Goal: Information Seeking & Learning: Learn about a topic

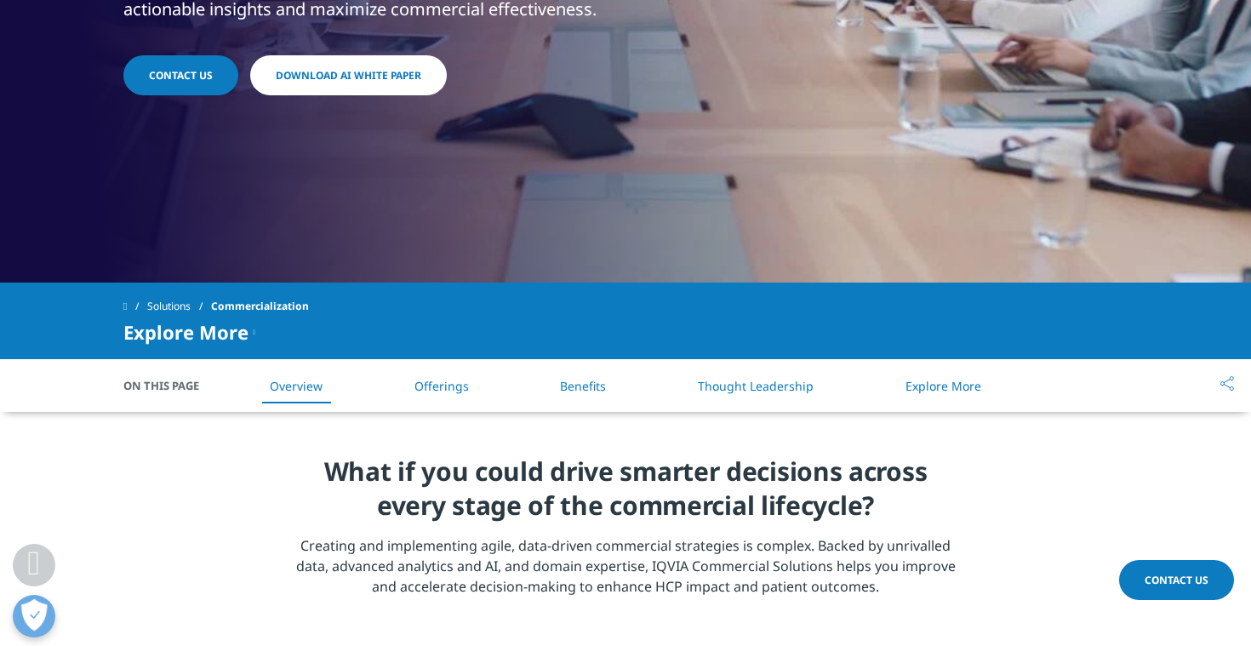
scroll to position [465, 0]
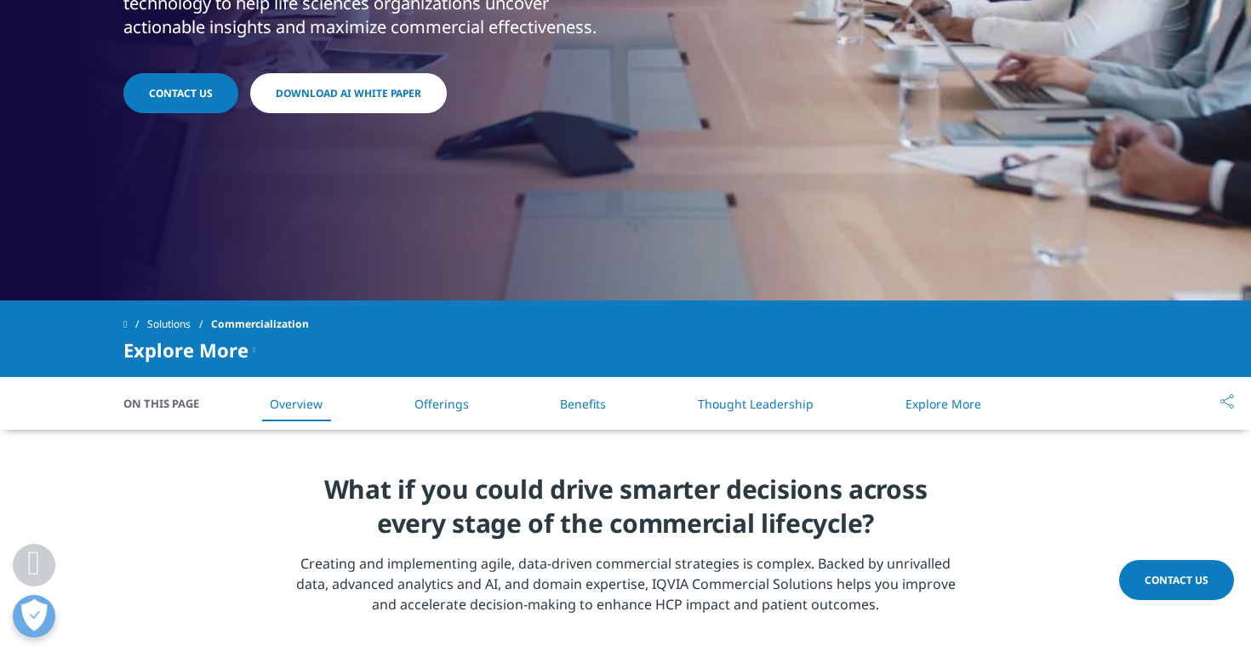
click at [390, 110] on link "Download AI White Paper" at bounding box center [348, 93] width 197 height 40
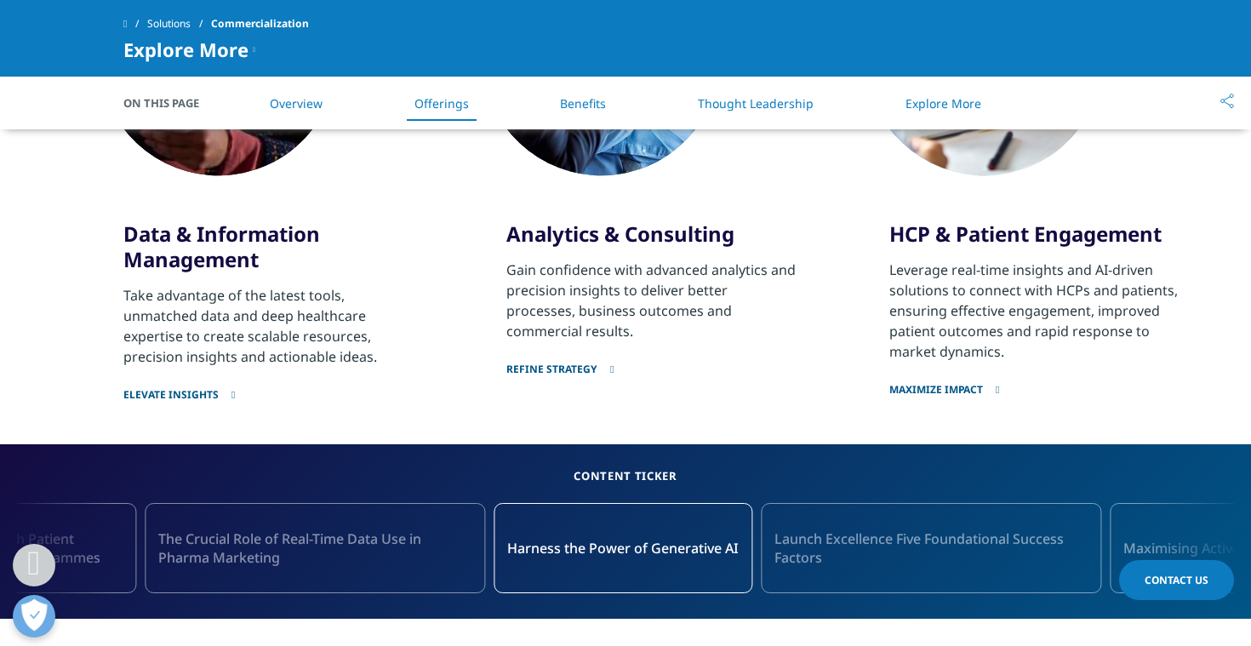
scroll to position [1286, 0]
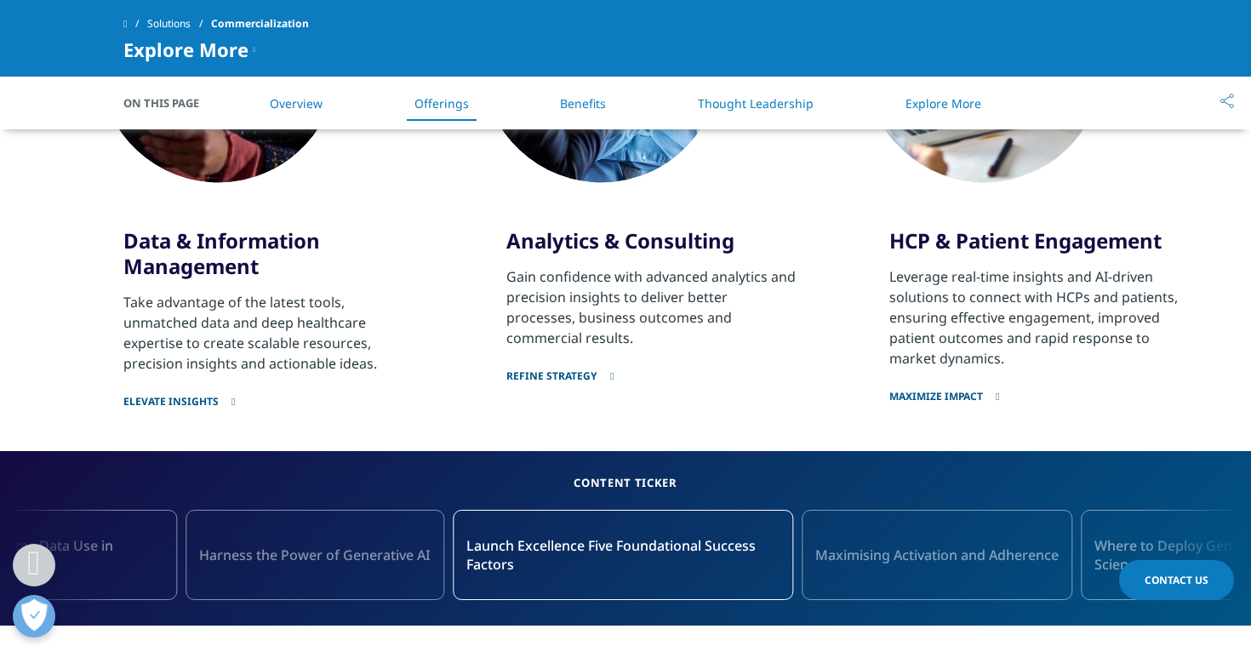
click at [573, 353] on link "Refine strategy" at bounding box center [652, 365] width 293 height 35
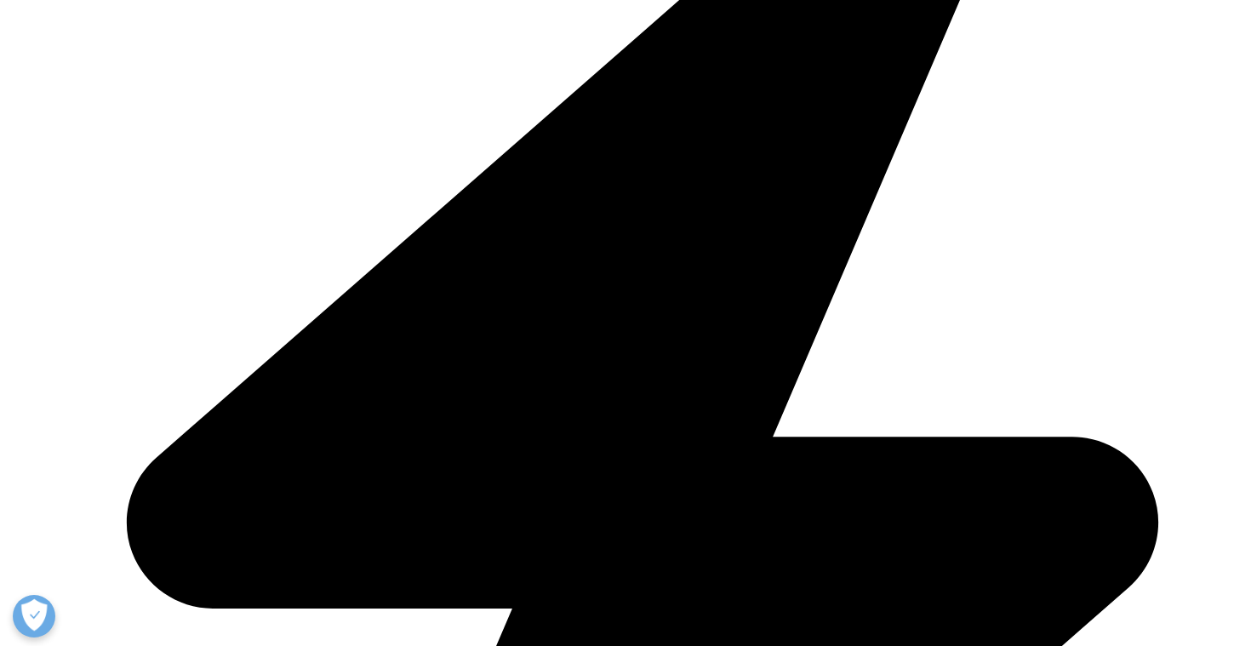
scroll to position [581, 0]
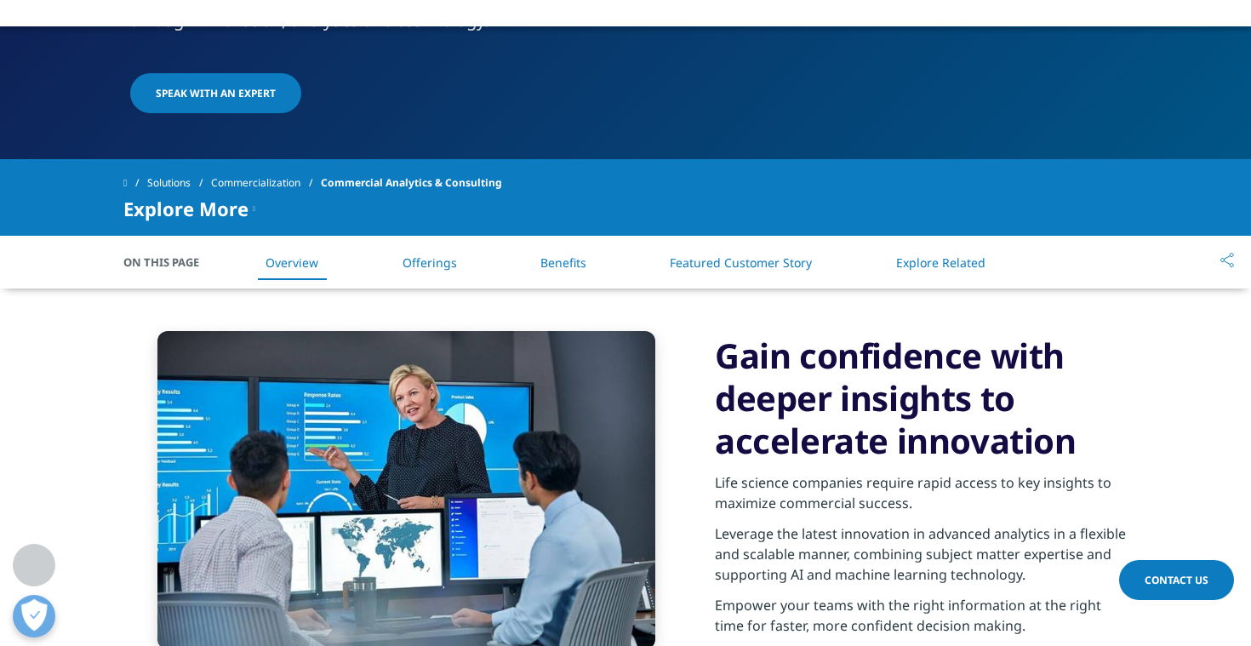
click at [443, 254] on link "Offerings" at bounding box center [430, 262] width 54 height 16
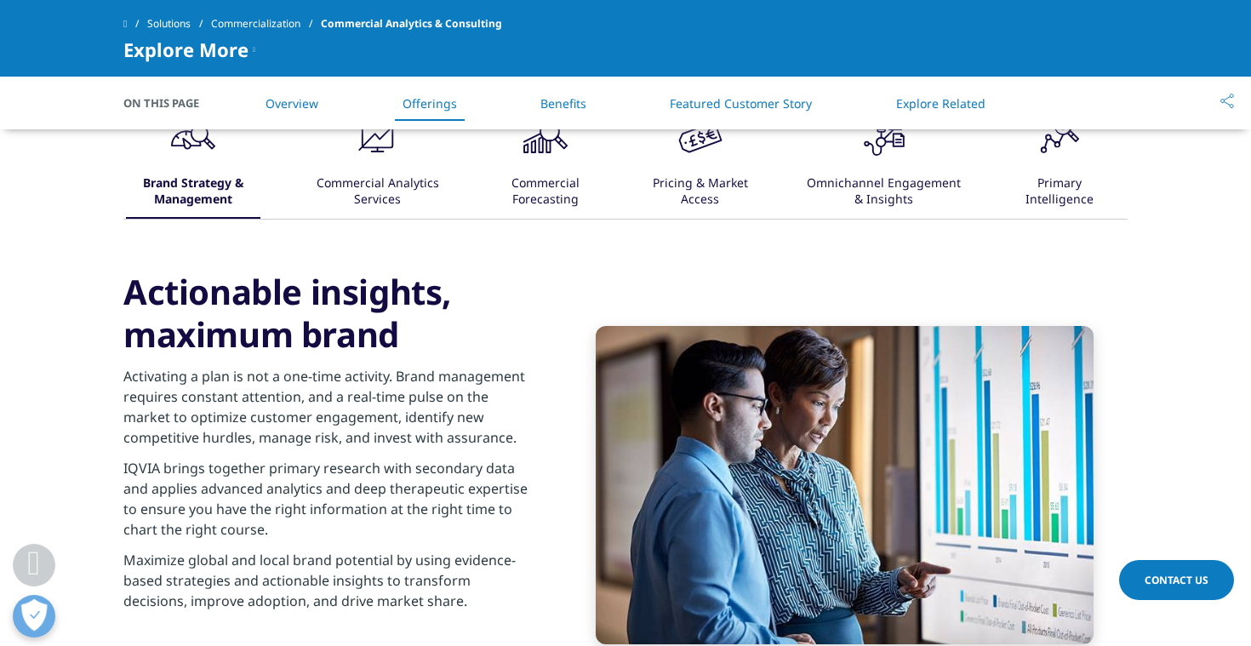
scroll to position [1168, 0]
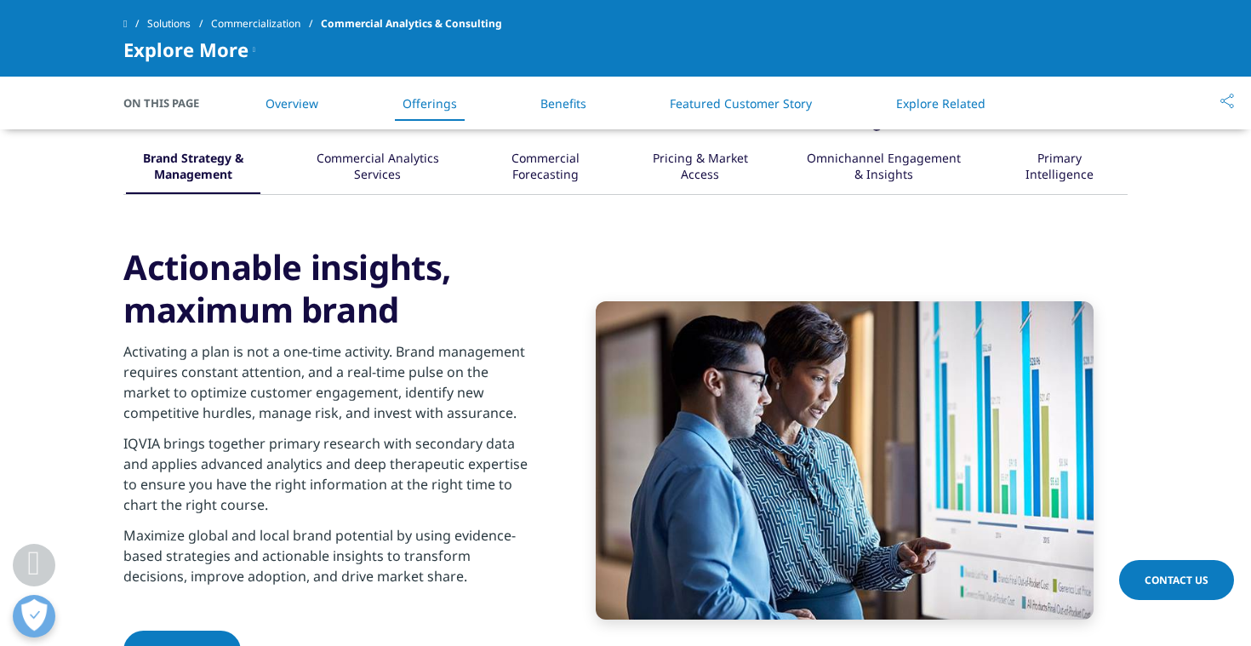
click at [720, 174] on div "Pricing & Market Access" at bounding box center [700, 167] width 100 height 53
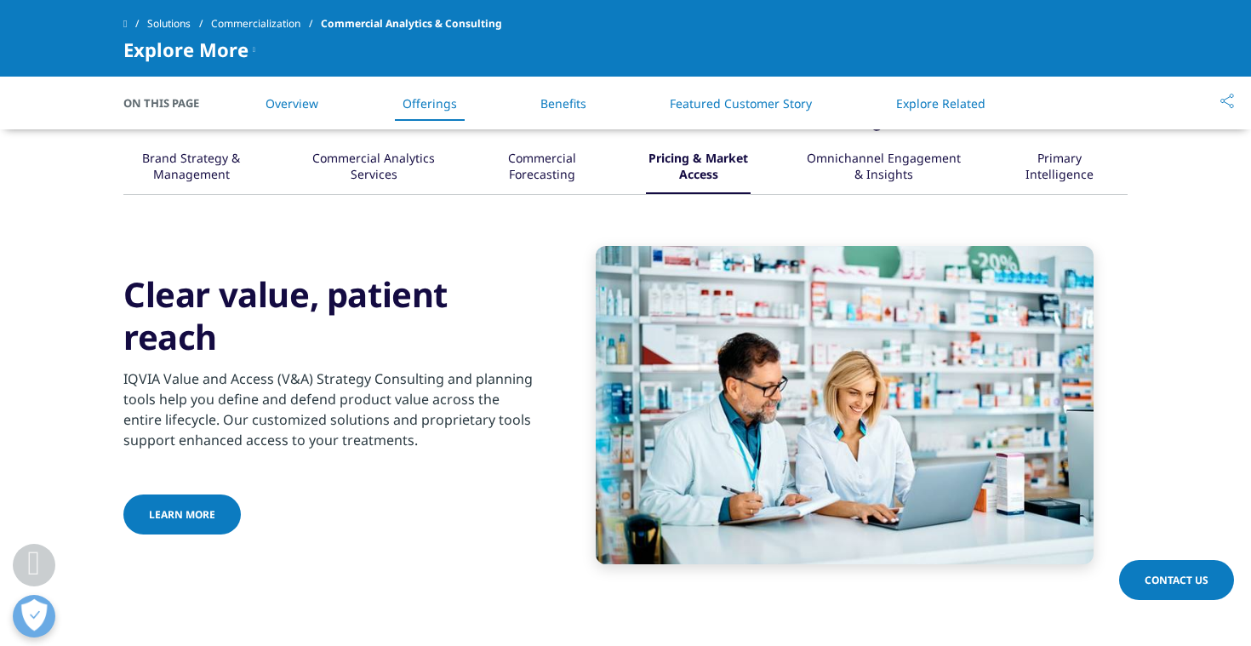
click at [424, 168] on div "Commercial Analytics Services" at bounding box center [374, 167] width 127 height 53
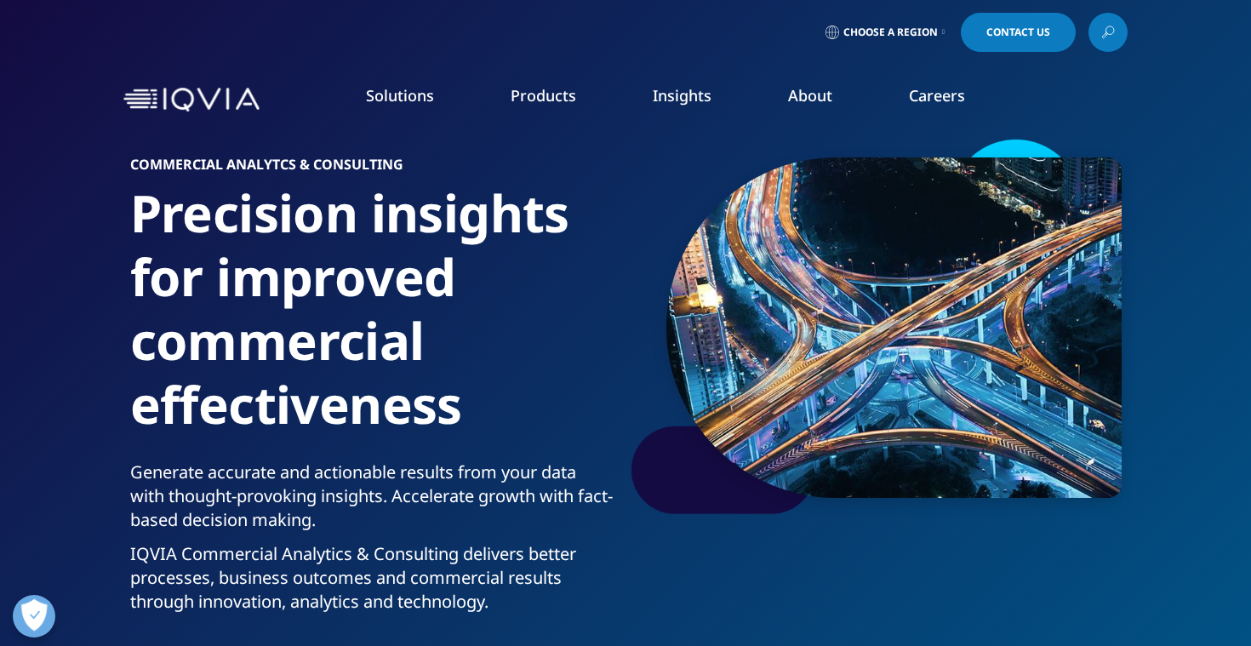
scroll to position [0, 0]
click at [472, 275] on link "Pricing & Market Access" at bounding box center [484, 276] width 289 height 19
